Goal: Transaction & Acquisition: Purchase product/service

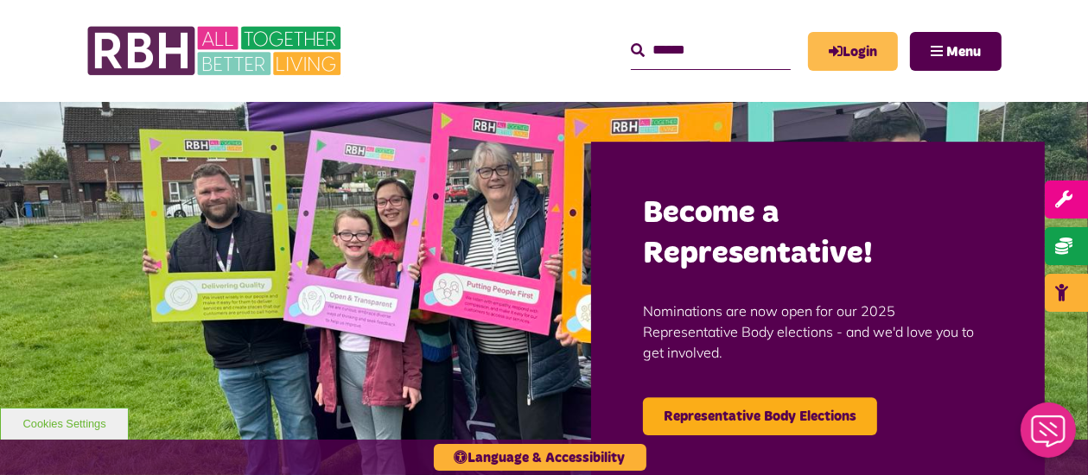
click at [864, 60] on link "Login" at bounding box center [853, 51] width 90 height 39
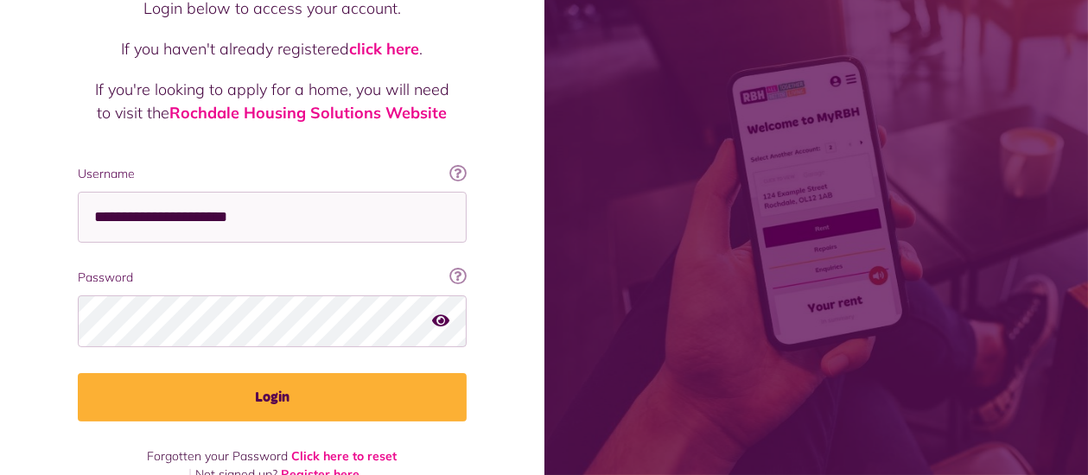
scroll to position [193, 0]
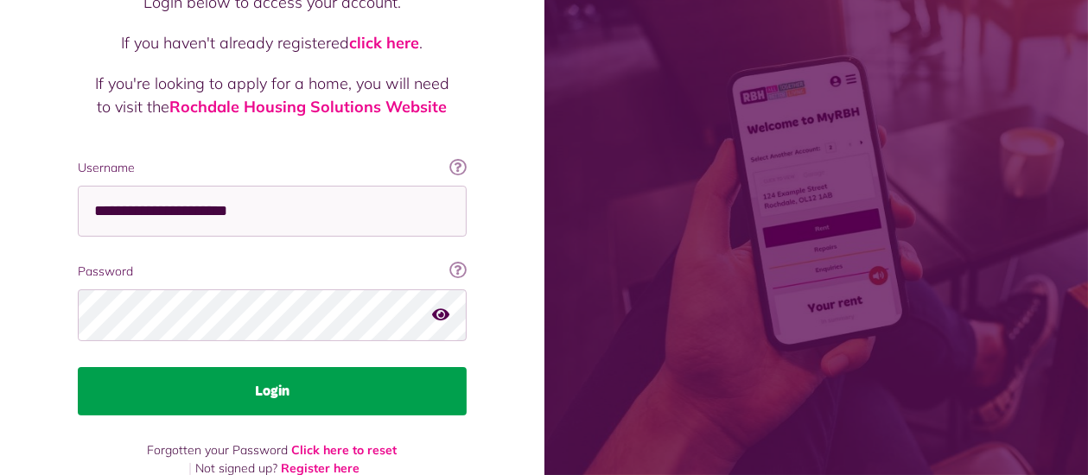
click at [261, 367] on button "Login" at bounding box center [272, 391] width 389 height 48
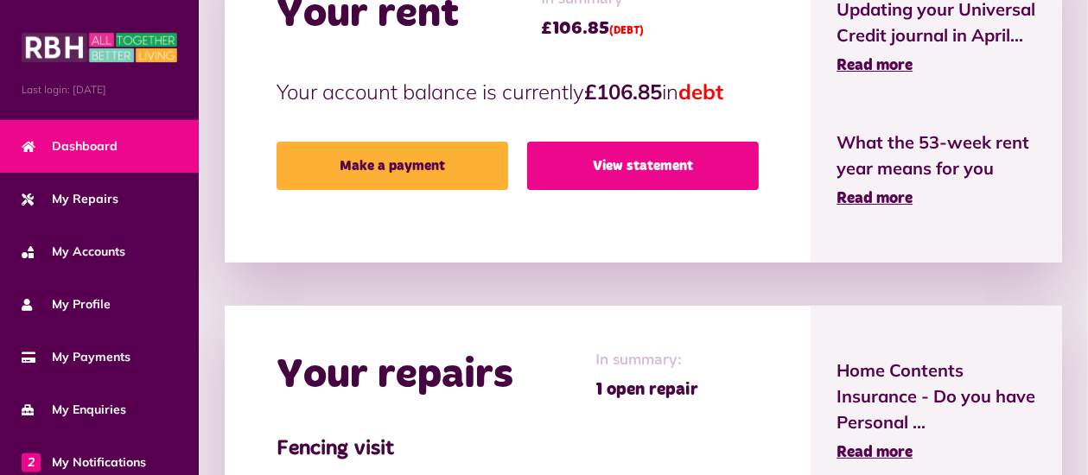
scroll to position [639, 0]
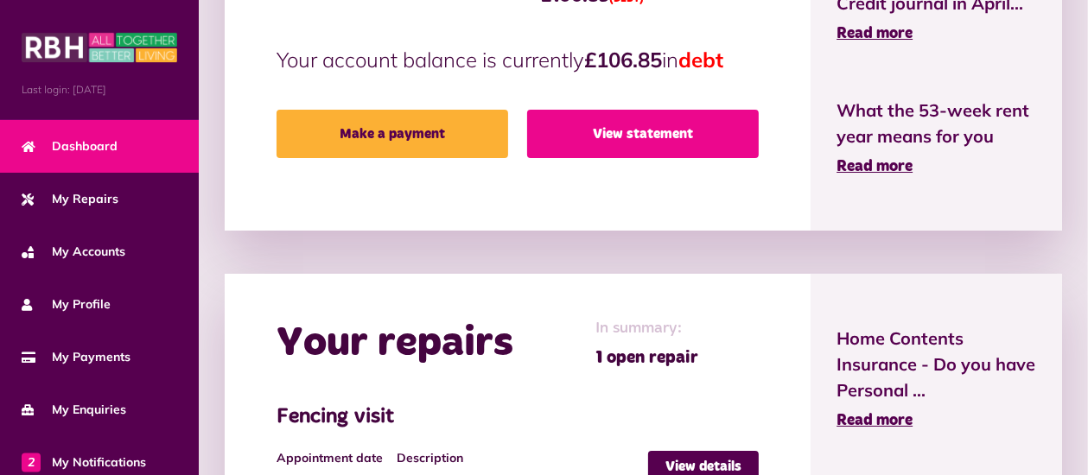
click at [635, 139] on link "View statement" at bounding box center [643, 134] width 232 height 48
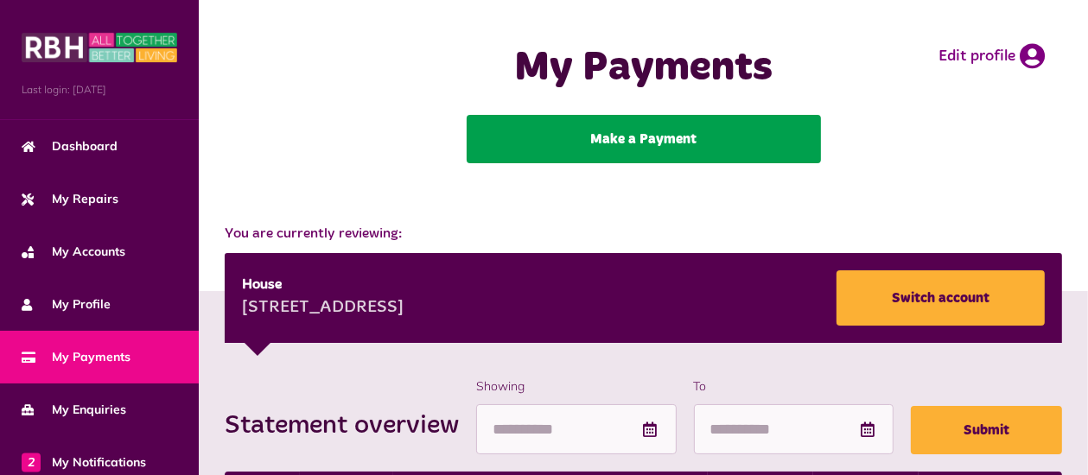
click at [607, 134] on link "Make a Payment" at bounding box center [644, 139] width 354 height 48
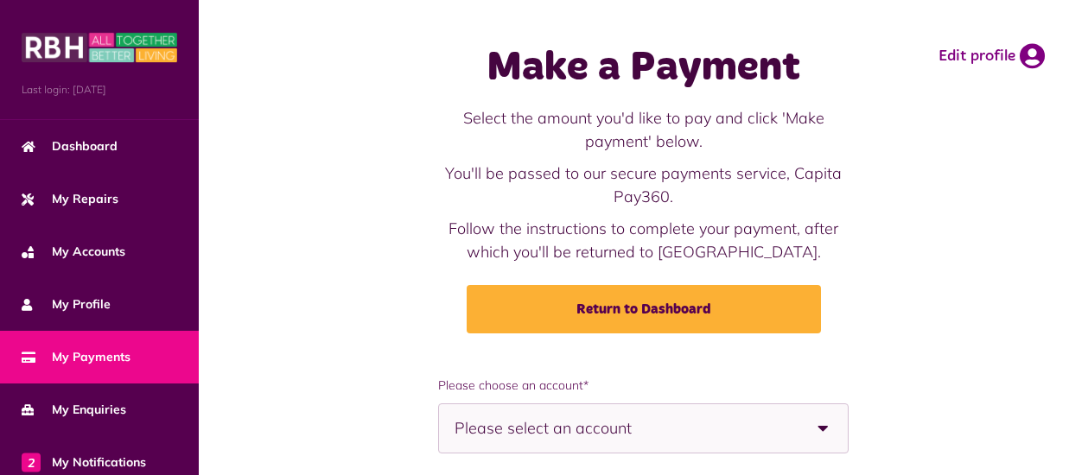
scroll to position [182, 0]
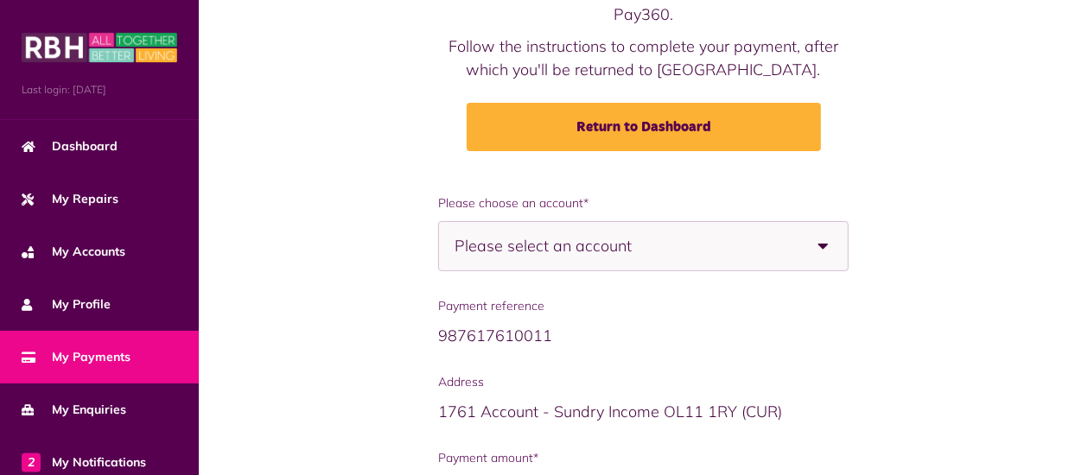
click at [783, 240] on div "Please select an account" at bounding box center [643, 246] width 410 height 50
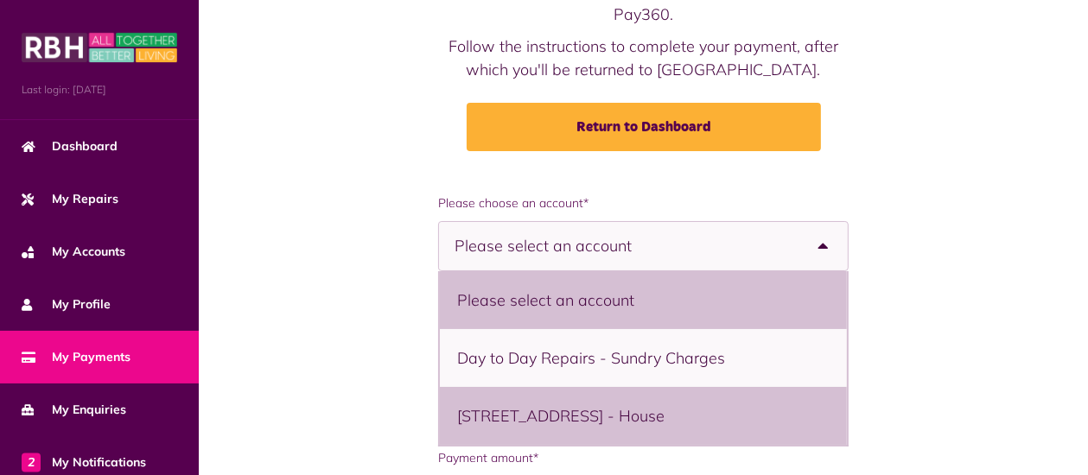
click at [693, 410] on li "14 Neston Road, Rochdale, OL16 4XW - House" at bounding box center [643, 416] width 407 height 58
select select "**********"
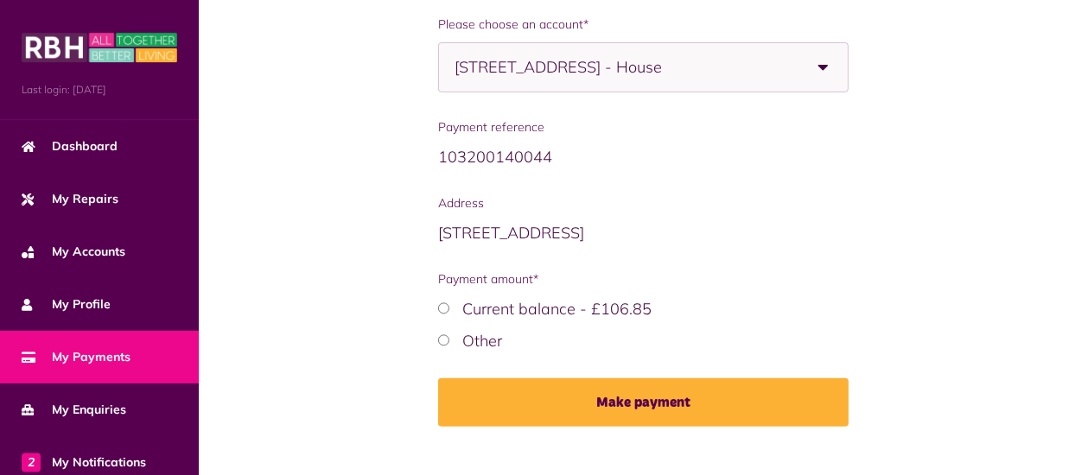
scroll to position [391, 0]
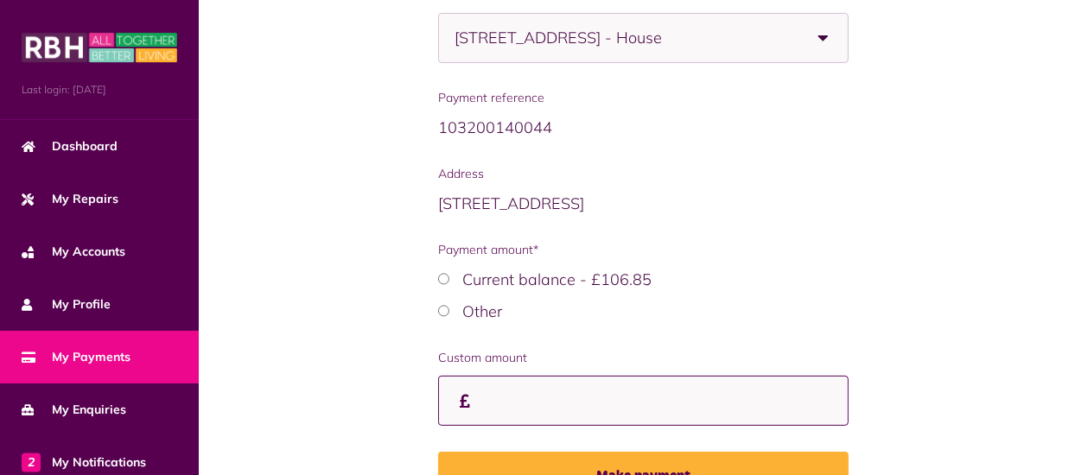
click at [0, 0] on input "Payment amount*" at bounding box center [0, 0] width 0 height 0
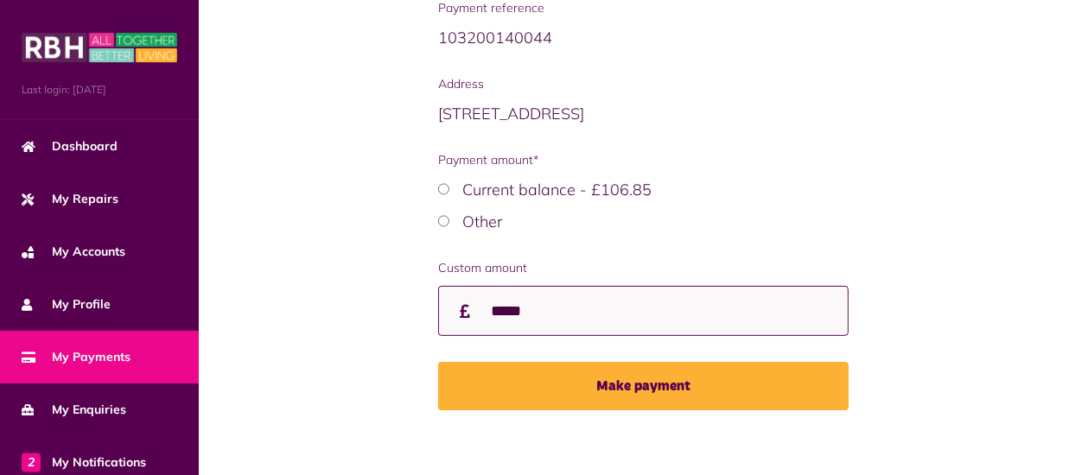
scroll to position [481, 0]
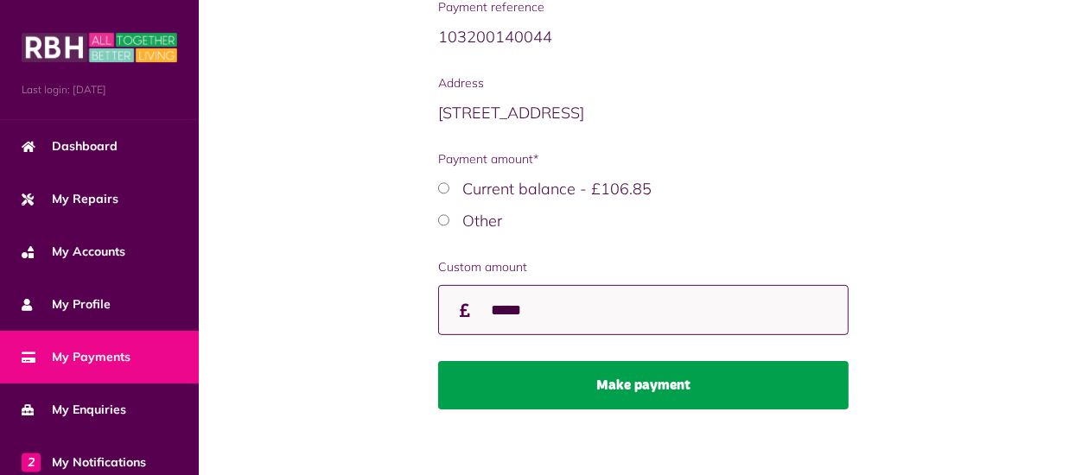
type input "*****"
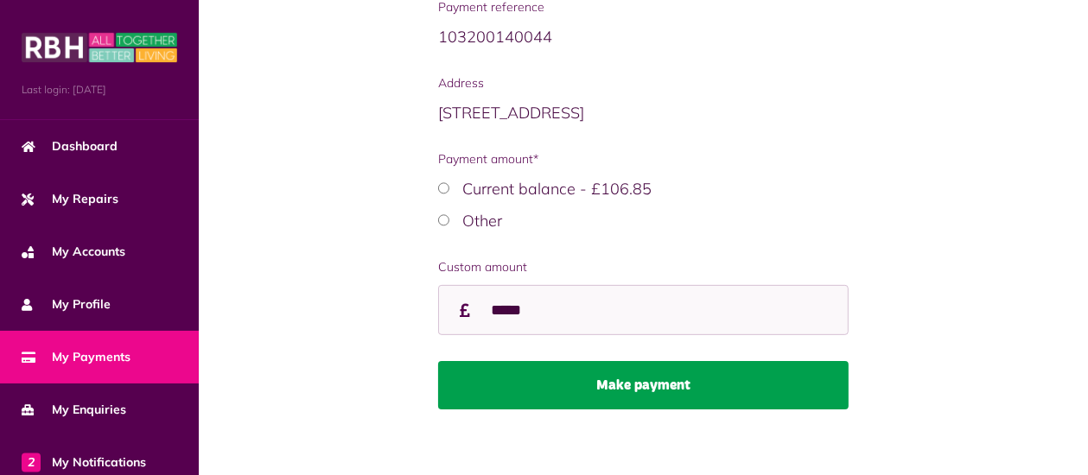
click at [607, 385] on button "Make payment" at bounding box center [643, 385] width 410 height 48
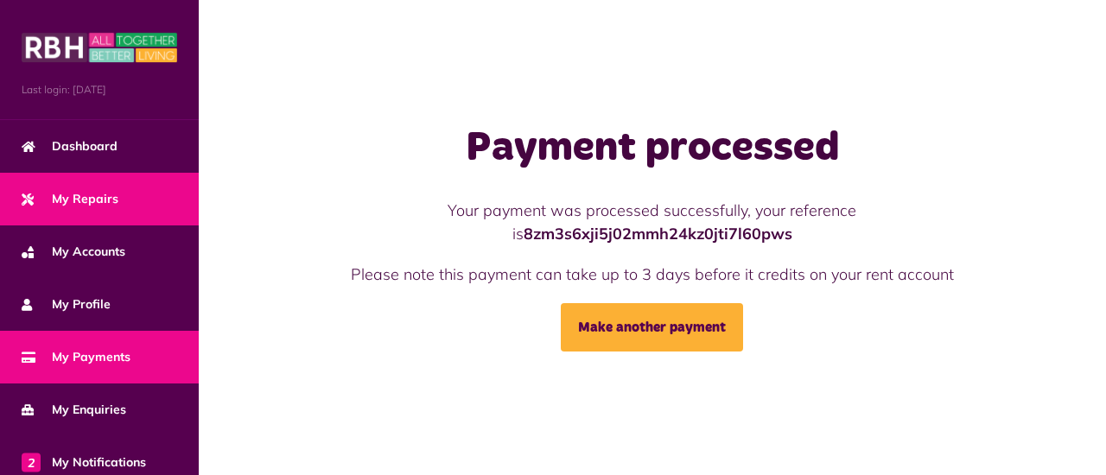
click at [72, 195] on span "My Repairs" at bounding box center [70, 199] width 97 height 18
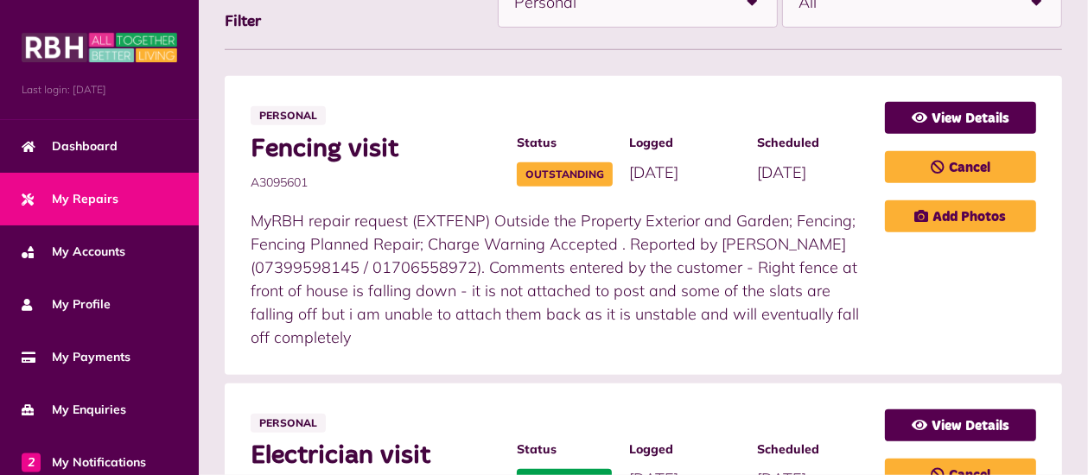
scroll to position [456, 0]
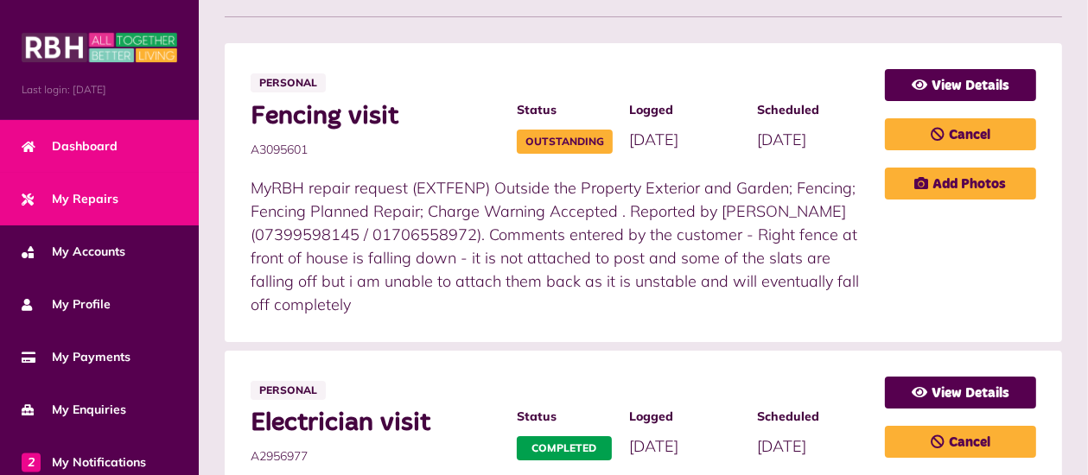
click at [51, 147] on span "Dashboard" at bounding box center [70, 146] width 96 height 18
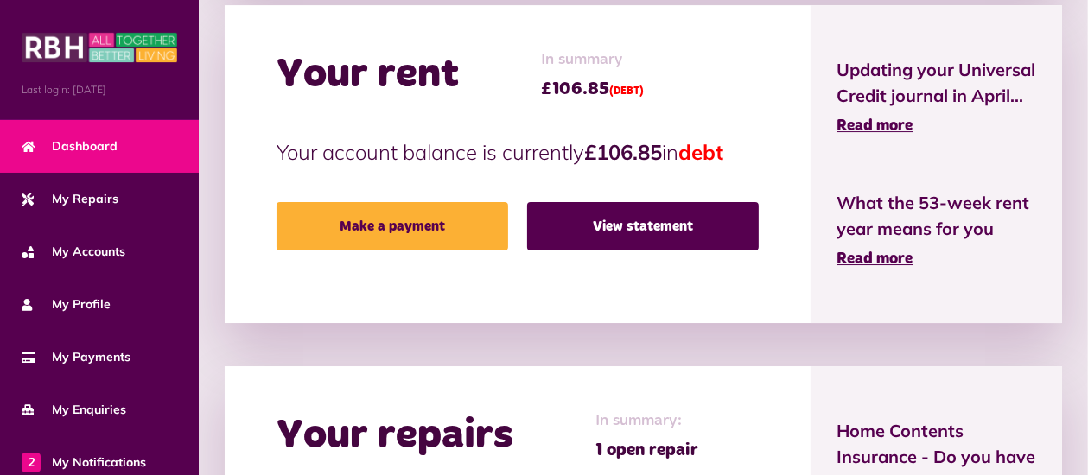
scroll to position [547, 0]
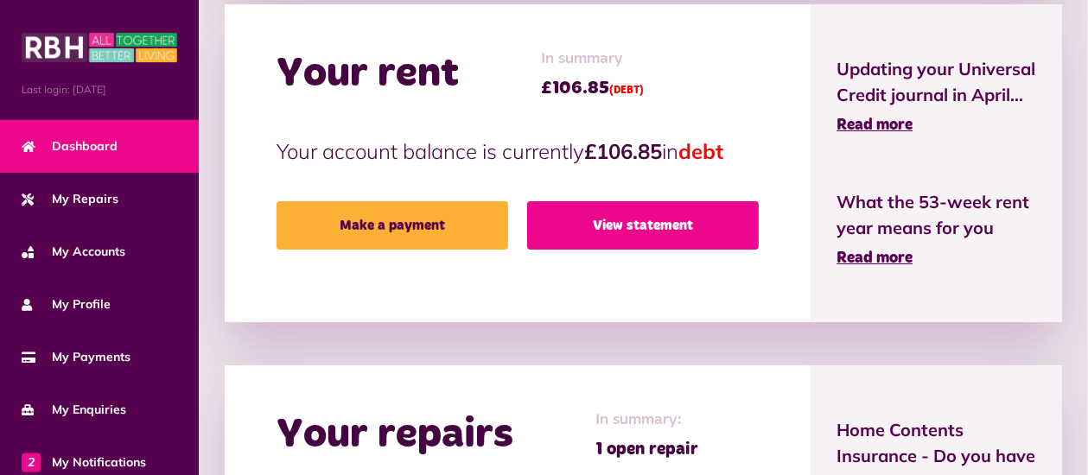
click at [632, 219] on link "View statement" at bounding box center [643, 225] width 232 height 48
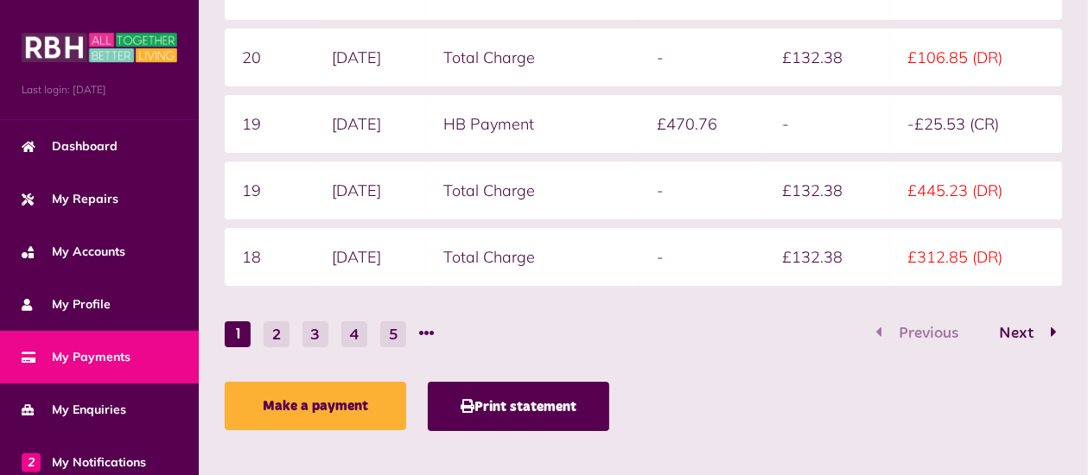
scroll to position [639, 0]
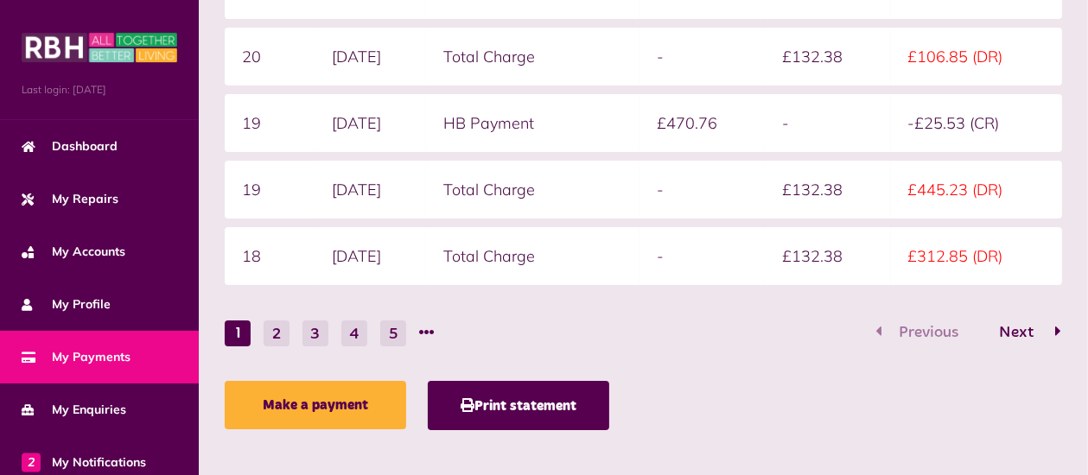
click at [1028, 334] on span "Next" at bounding box center [1016, 333] width 60 height 16
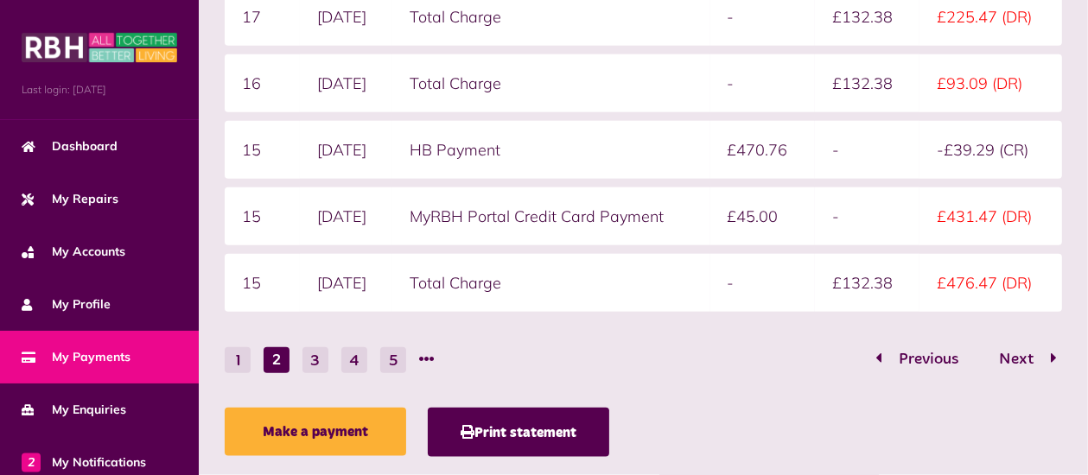
scroll to position [644, 0]
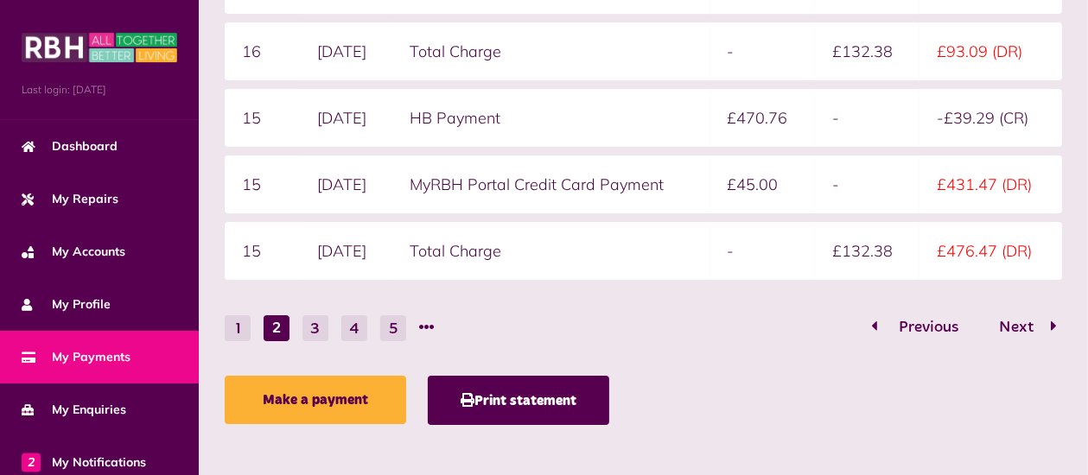
click at [933, 330] on span "Previous" at bounding box center [929, 328] width 86 height 16
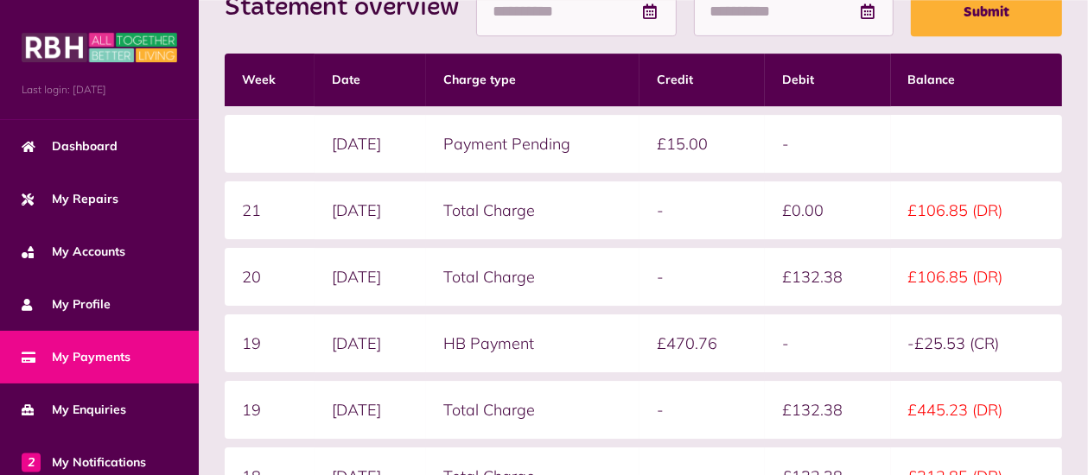
scroll to position [370, 0]
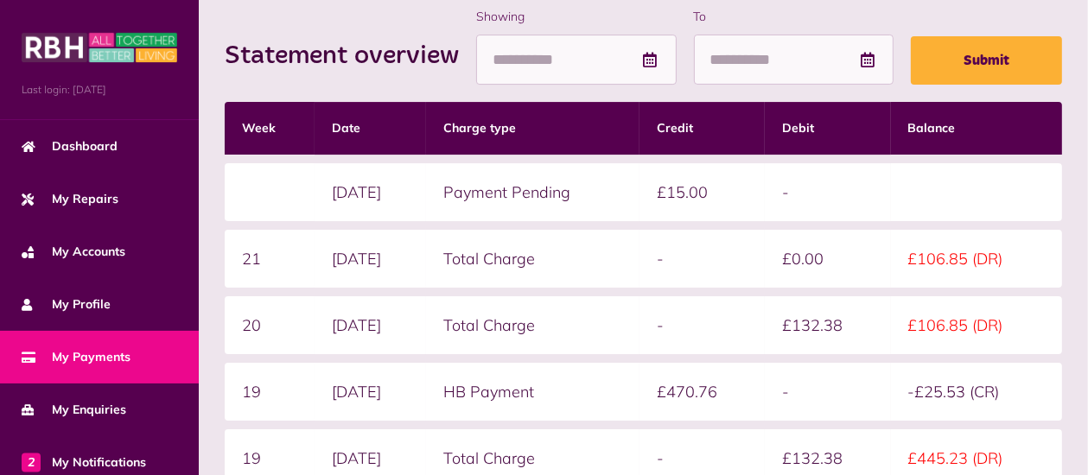
click at [1081, 90] on div "Statement overview Showing To Submit Week Date Charge type Credit Debit Balance…" at bounding box center [643, 340] width 889 height 838
